Goal: Information Seeking & Learning: Learn about a topic

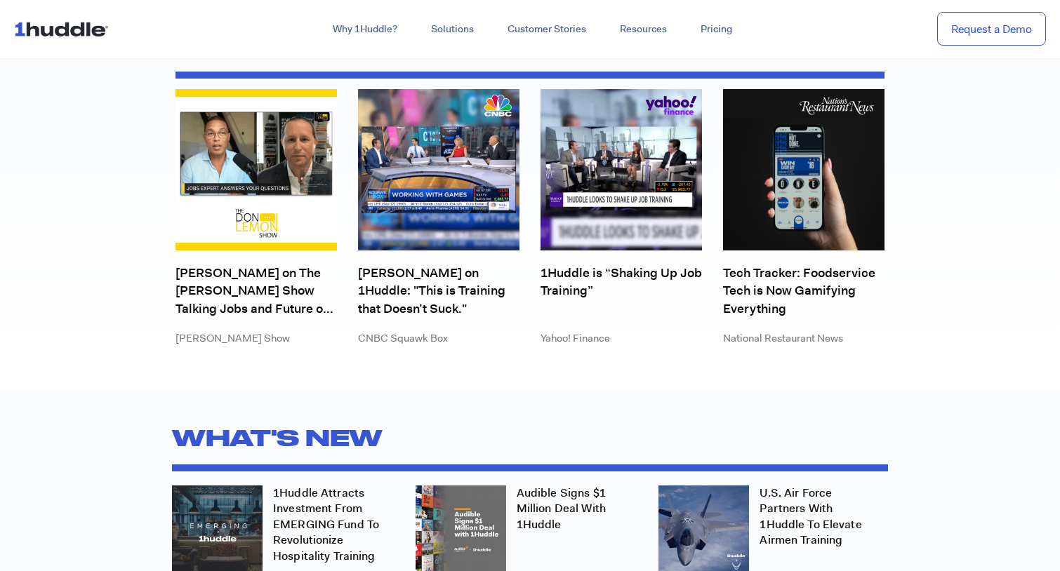
scroll to position [3917, 0]
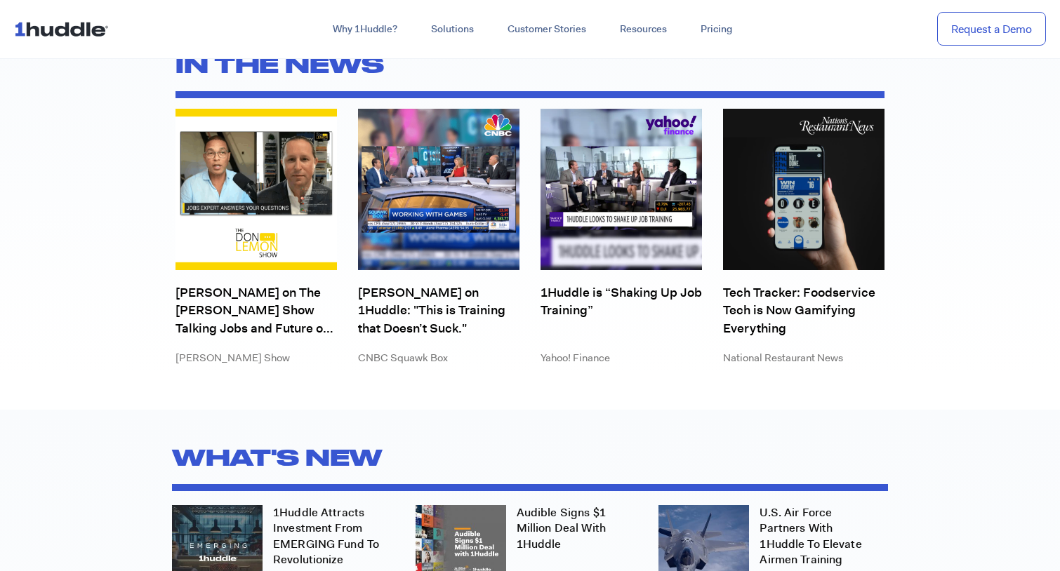
click at [269, 208] on img at bounding box center [255, 189] width 161 height 161
click at [262, 315] on link "[PERSON_NAME] on The [PERSON_NAME] Show Talking Jobs and Future of Skills" at bounding box center [255, 310] width 161 height 53
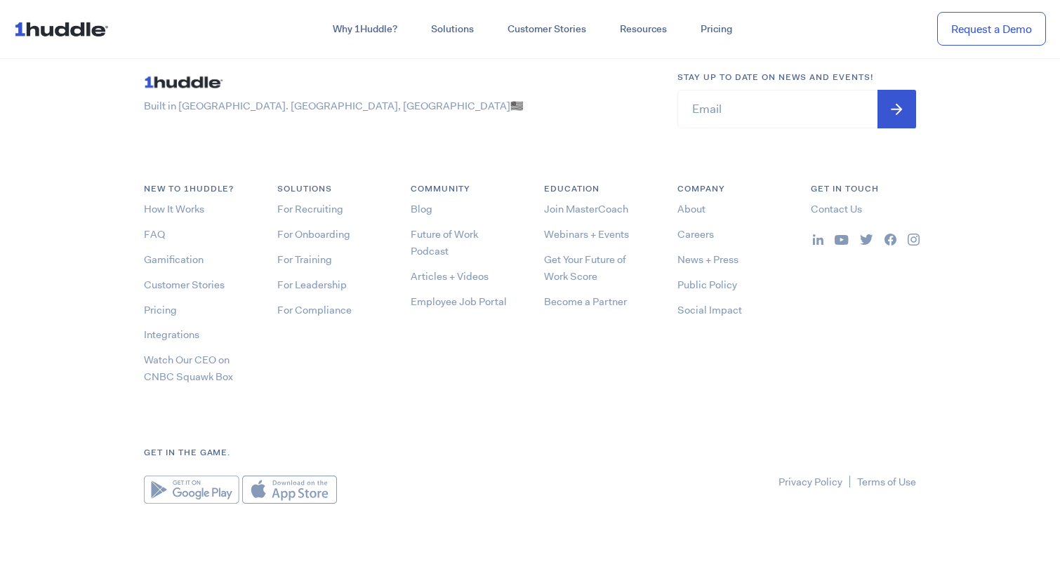
scroll to position [7532, 0]
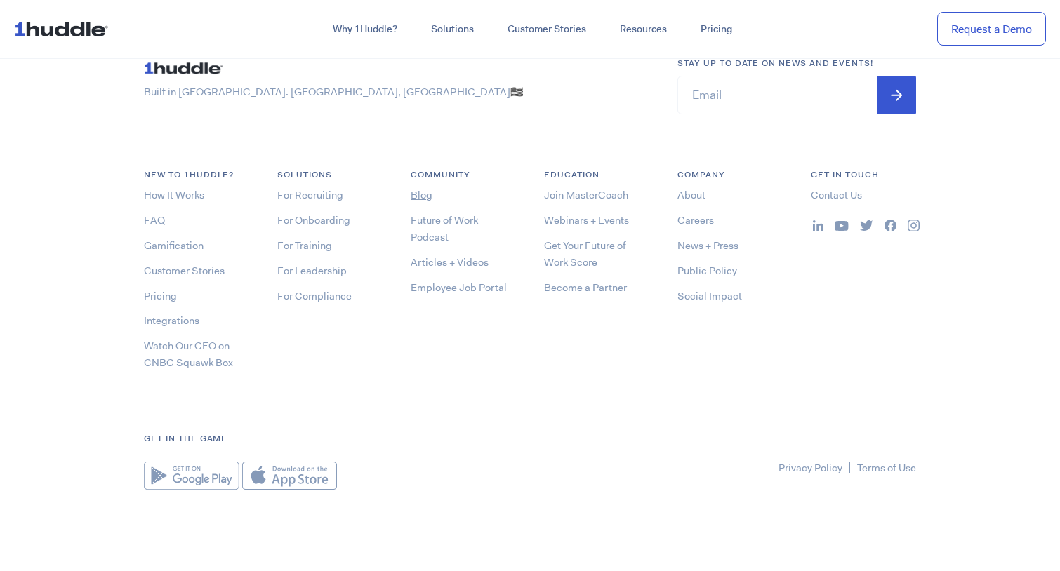
click at [421, 190] on link "Blog" at bounding box center [422, 195] width 22 height 14
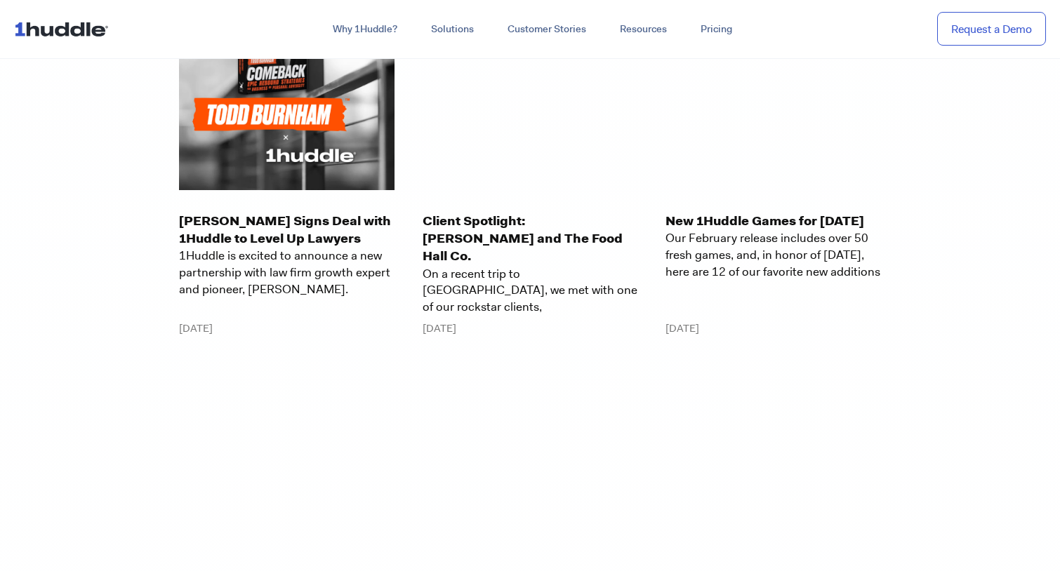
scroll to position [15972, 0]
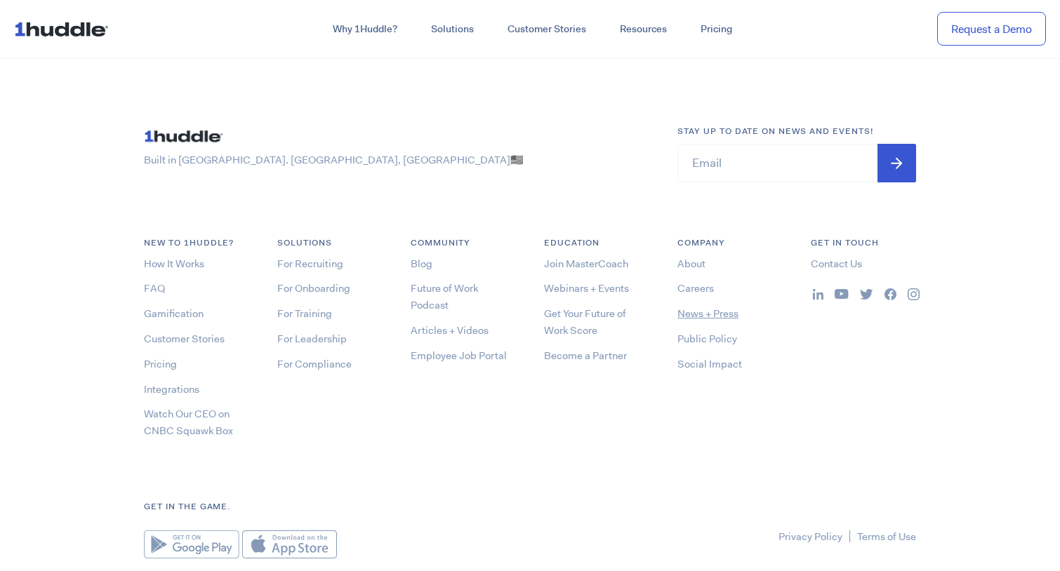
click at [689, 307] on link "News + Press" at bounding box center [707, 314] width 61 height 14
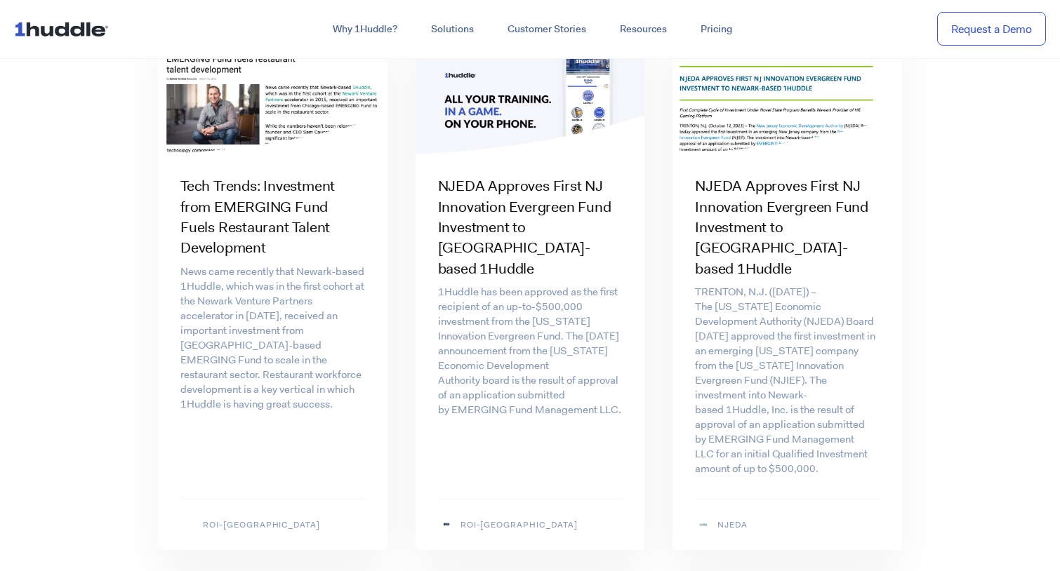
scroll to position [2511, 0]
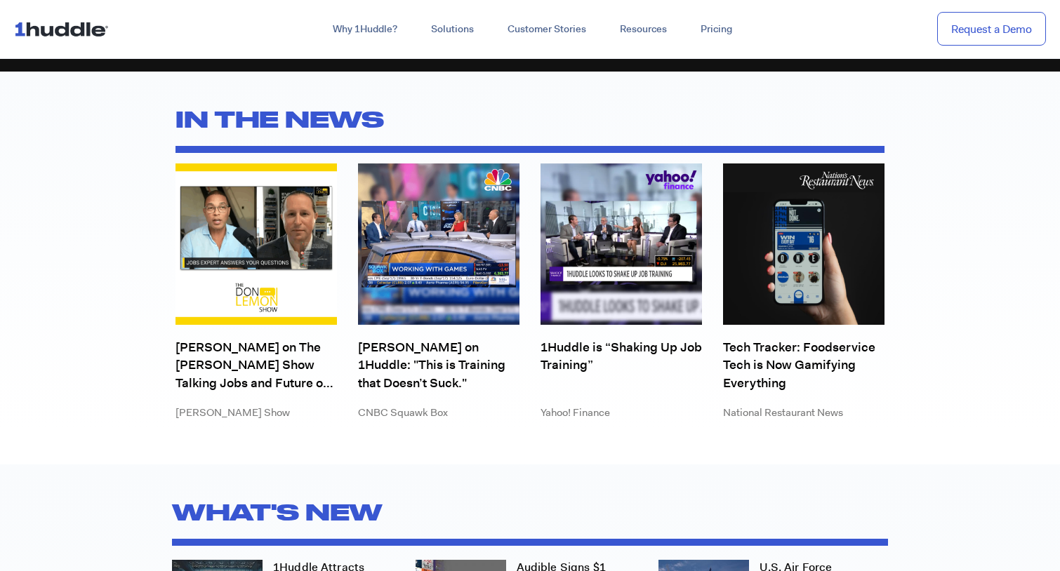
scroll to position [3861, 0]
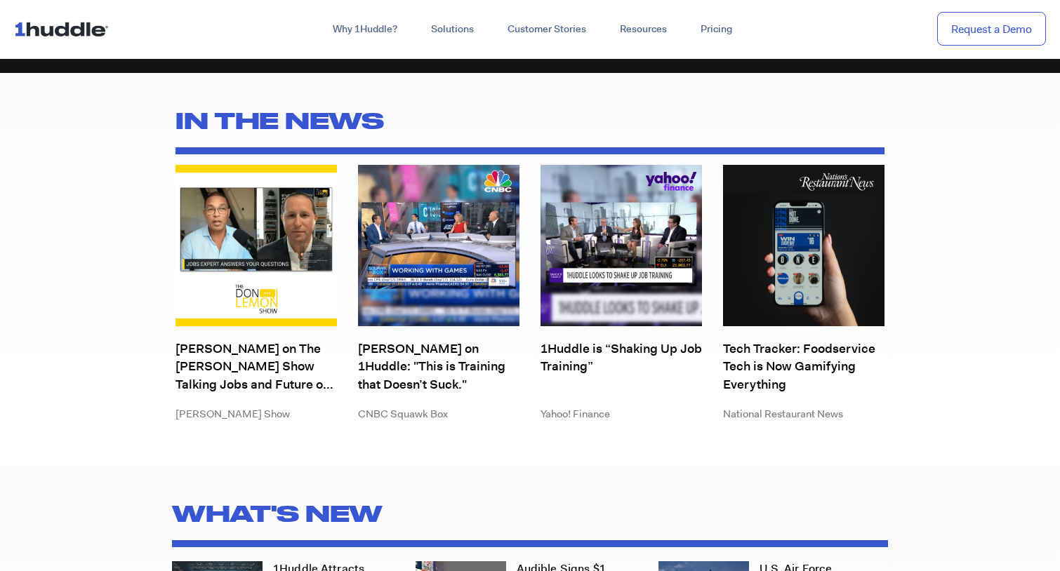
click at [229, 218] on img at bounding box center [255, 245] width 161 height 161
click at [239, 336] on div "[PERSON_NAME] on The [PERSON_NAME] Show Talking Jobs and Future of Skills [PERS…" at bounding box center [256, 293] width 182 height 278
click at [238, 340] on link "[PERSON_NAME] on The [PERSON_NAME] Show Talking Jobs and Future of Skills" at bounding box center [255, 366] width 161 height 53
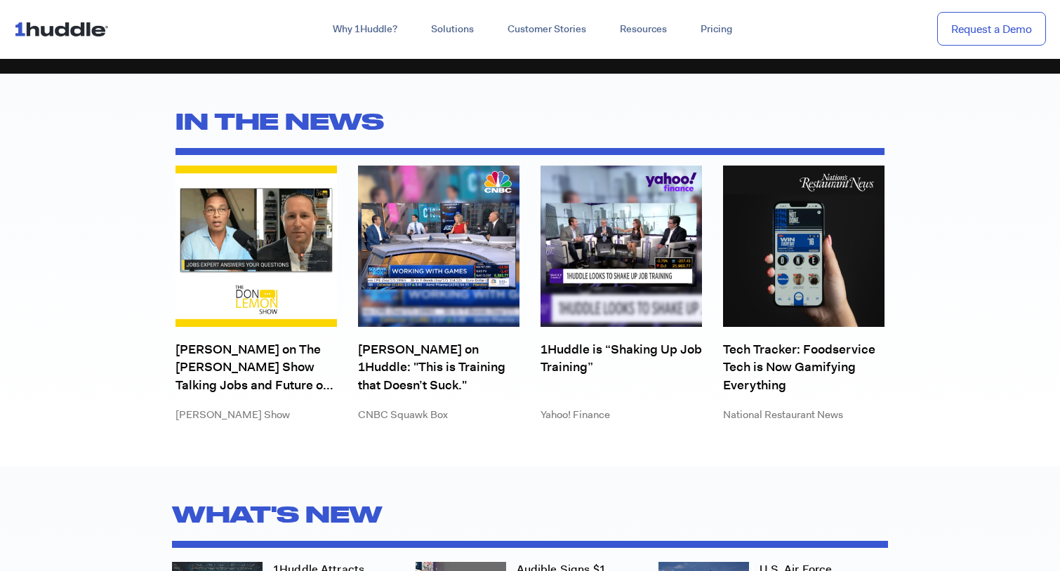
click at [175, 341] on link "[PERSON_NAME] on The [PERSON_NAME] Show Talking Jobs and Future of Skills" at bounding box center [255, 367] width 161 height 53
